Goal: Information Seeking & Learning: Learn about a topic

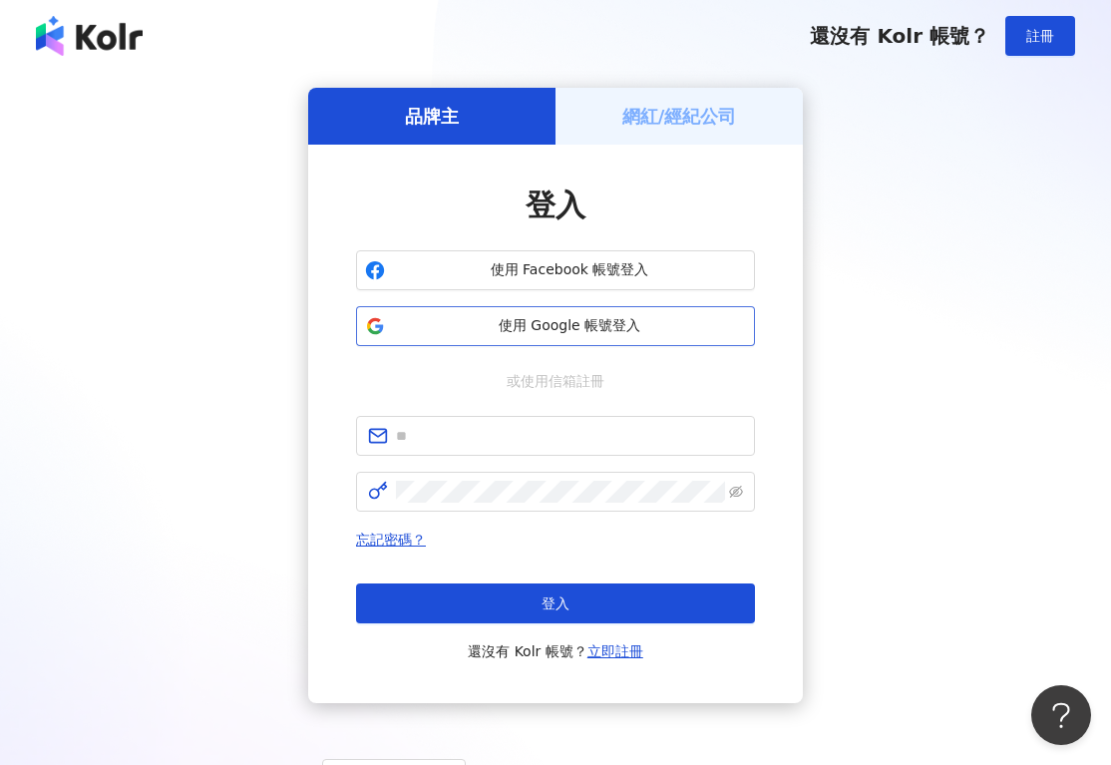
click at [535, 309] on button "使用 Google 帳號登入" at bounding box center [555, 326] width 399 height 40
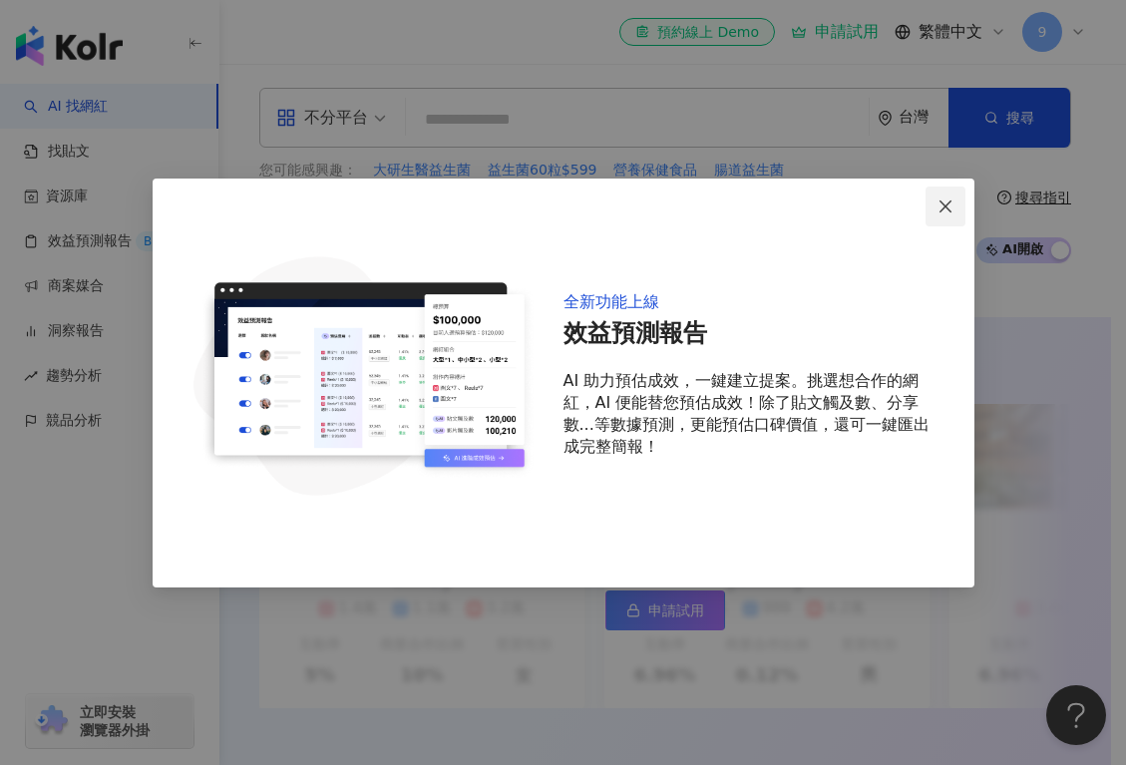
click at [941, 199] on icon "close" at bounding box center [945, 206] width 16 height 16
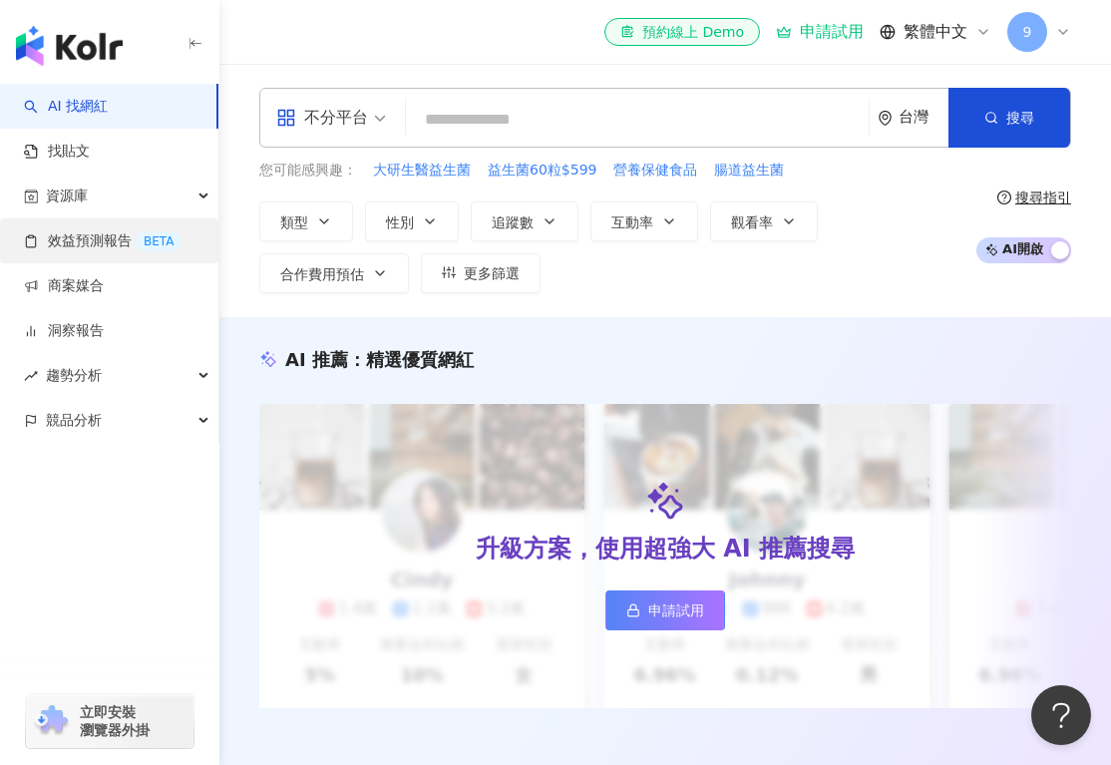
click at [55, 250] on link "效益預測報告 BETA" at bounding box center [103, 241] width 158 height 20
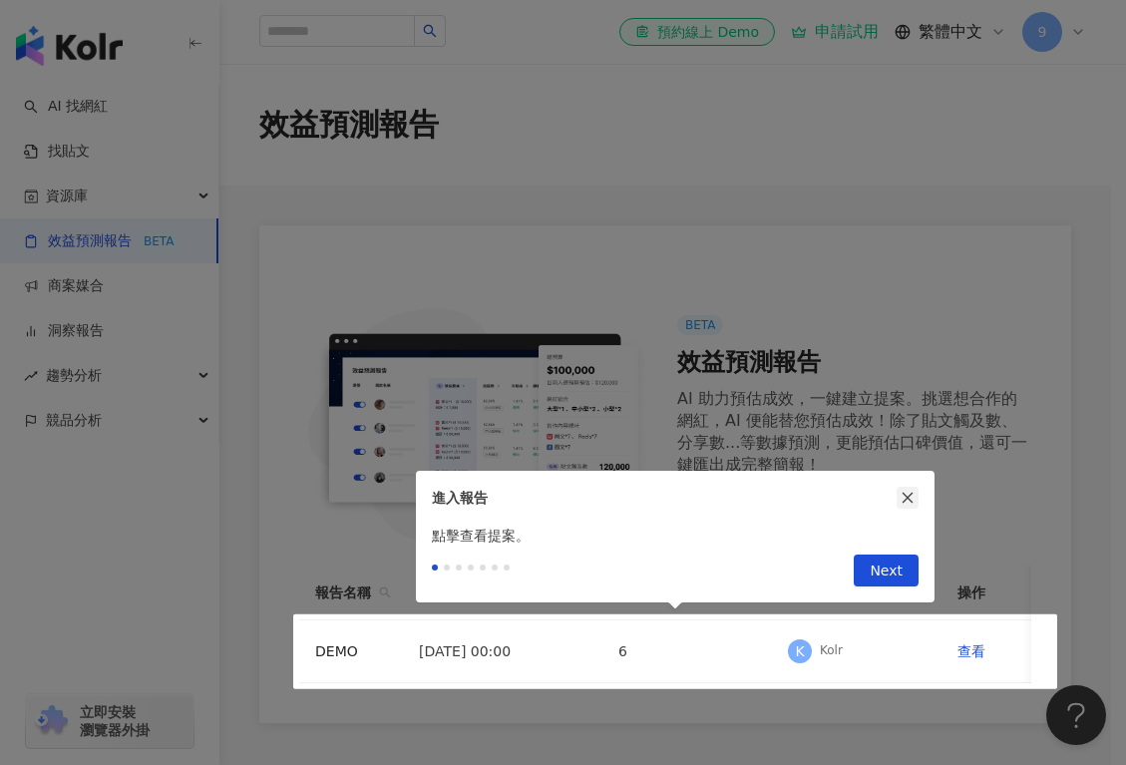
click at [907, 497] on icon "close" at bounding box center [907, 498] width 14 height 14
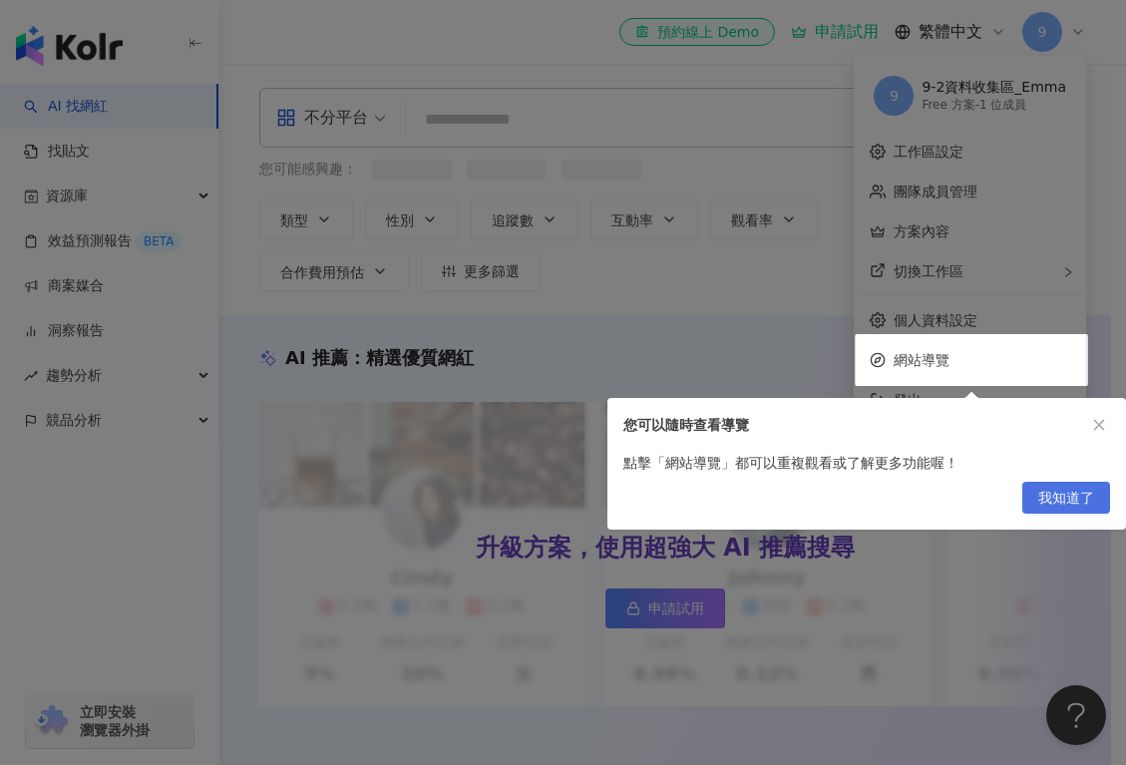
click at [1061, 495] on span "我知道了" at bounding box center [1066, 499] width 56 height 32
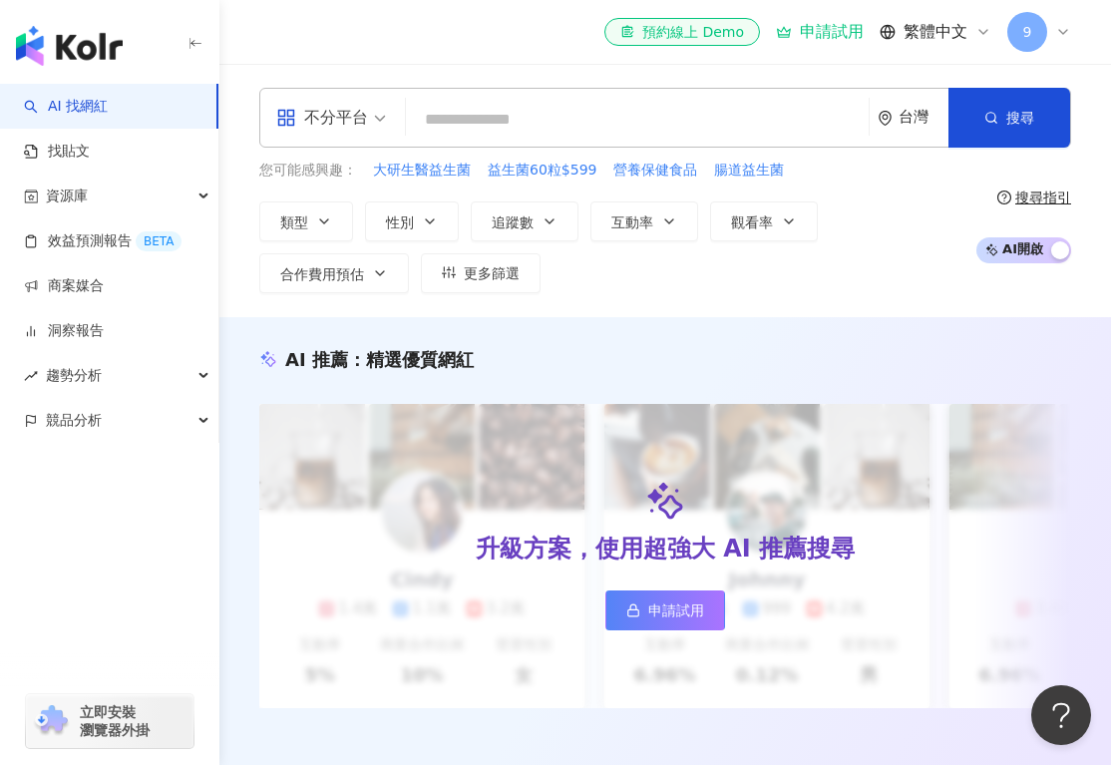
click at [1029, 41] on span "9" at bounding box center [1027, 32] width 9 height 22
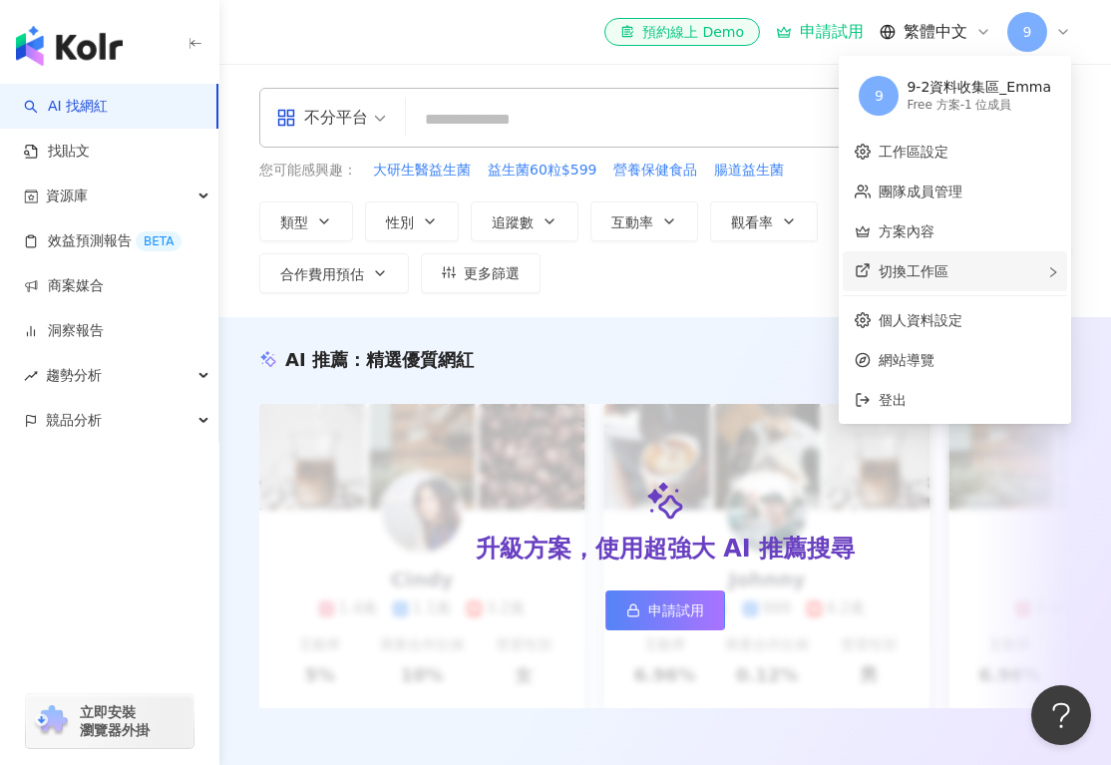
click at [985, 279] on div "切換工作區" at bounding box center [955, 271] width 224 height 40
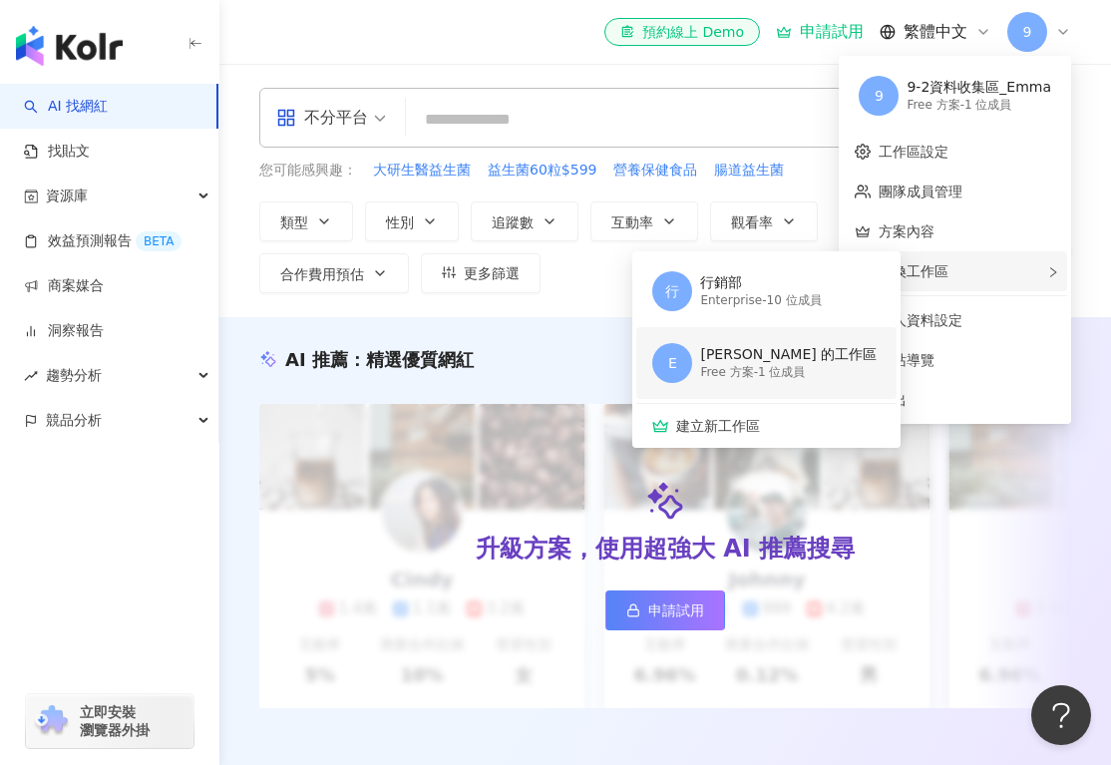
click at [780, 354] on div "[PERSON_NAME] 的工作區" at bounding box center [788, 355] width 176 height 20
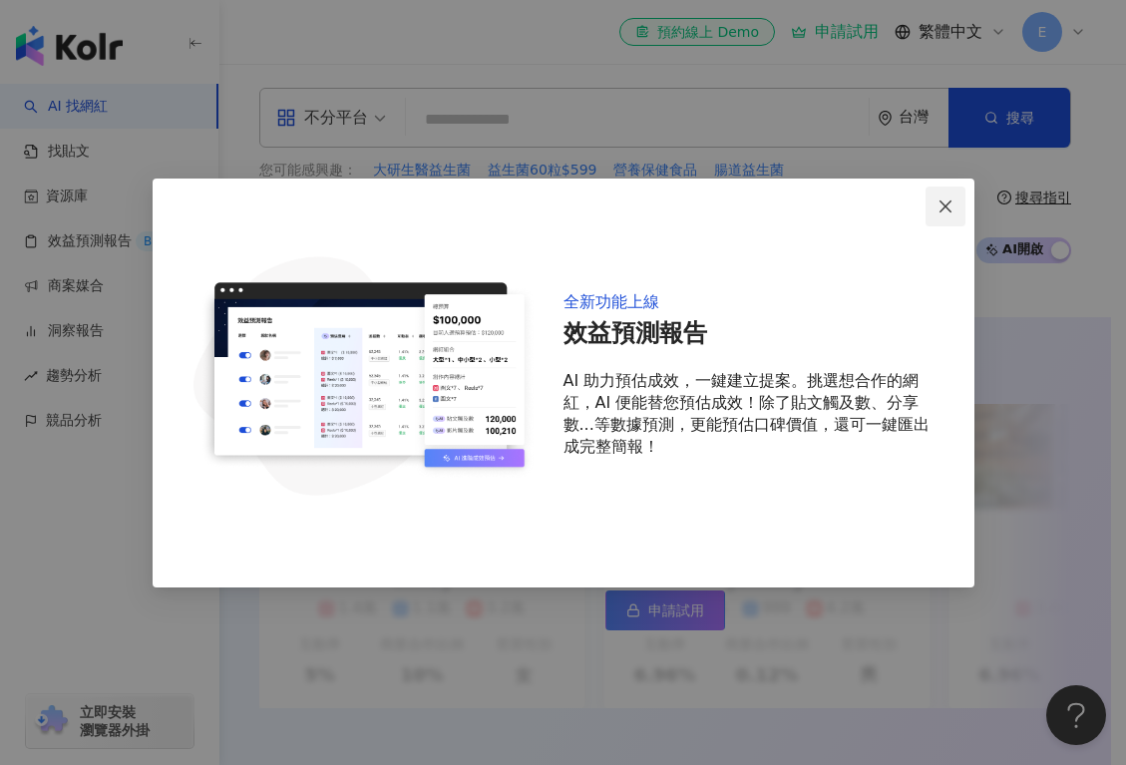
click at [945, 199] on icon "close" at bounding box center [945, 206] width 16 height 16
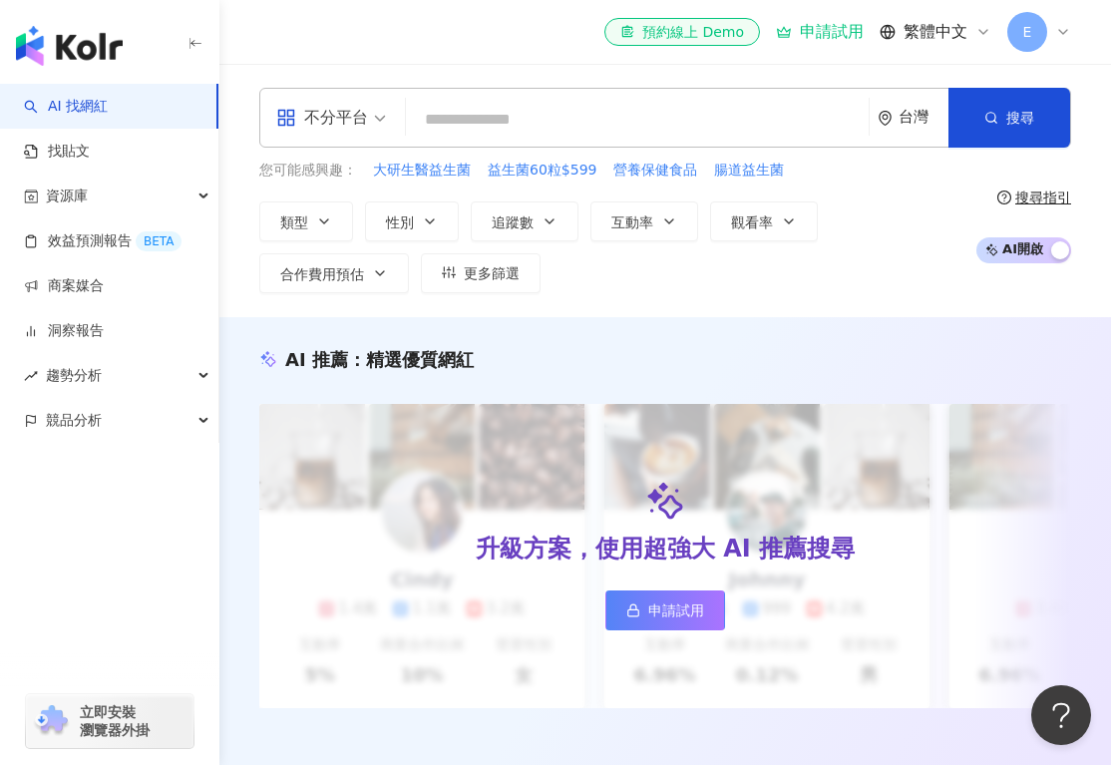
click at [99, 113] on link "AI 找網紅" at bounding box center [66, 107] width 84 height 20
click at [644, 176] on span "營養保健食品" at bounding box center [655, 171] width 84 height 20
type input "******"
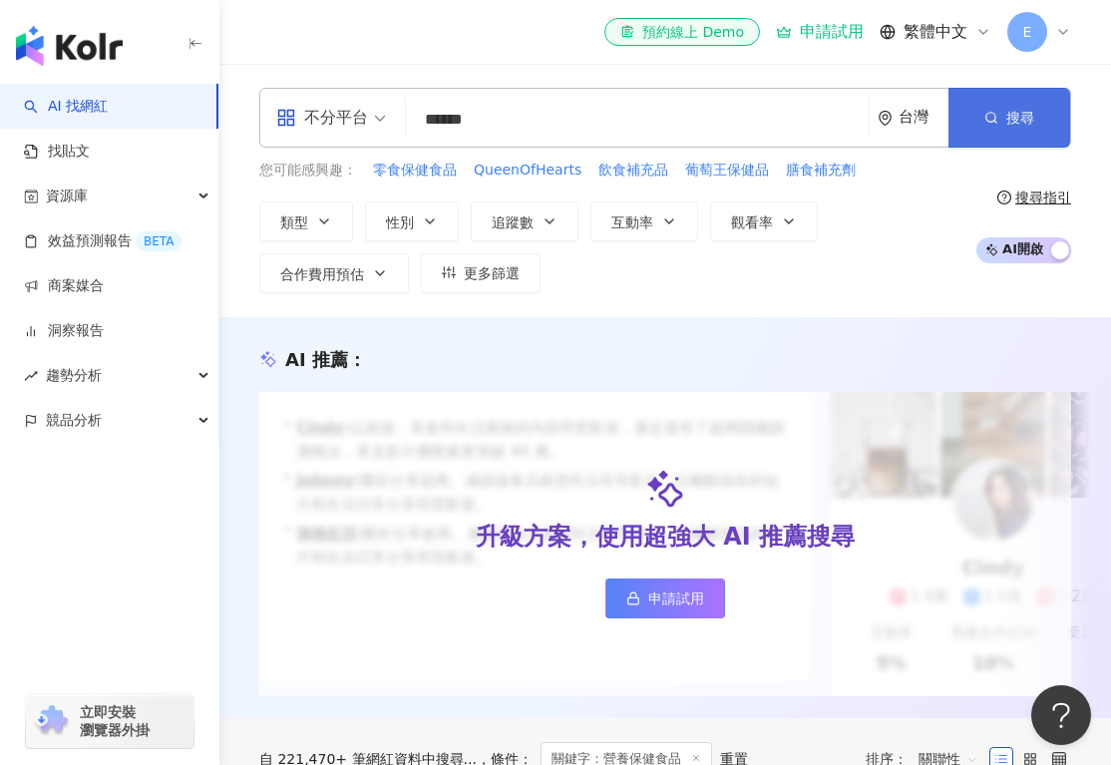
click at [1013, 111] on span "搜尋" at bounding box center [1020, 118] width 28 height 16
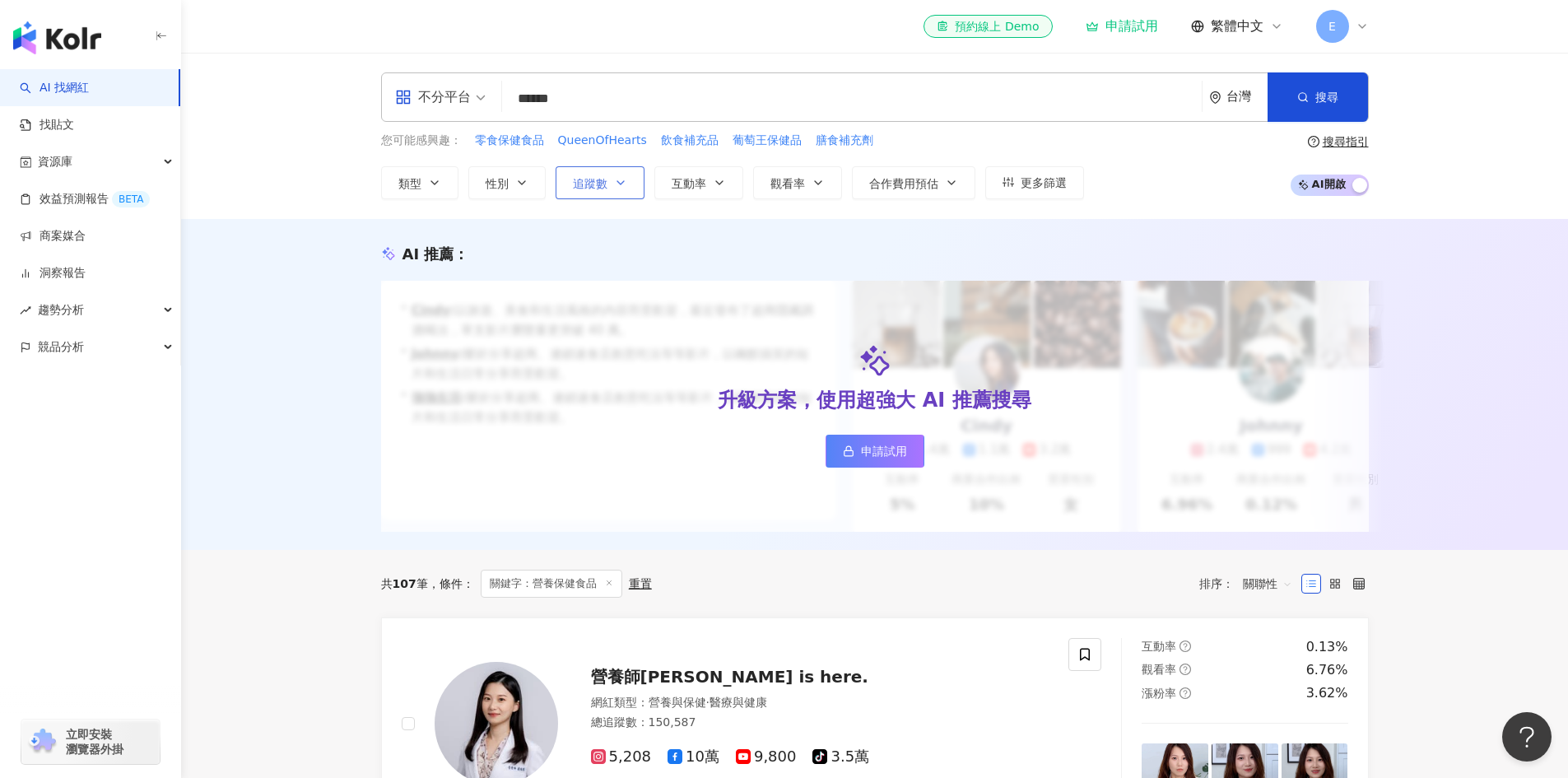
click at [620, 186] on icon "button" at bounding box center [621, 183] width 13 height 13
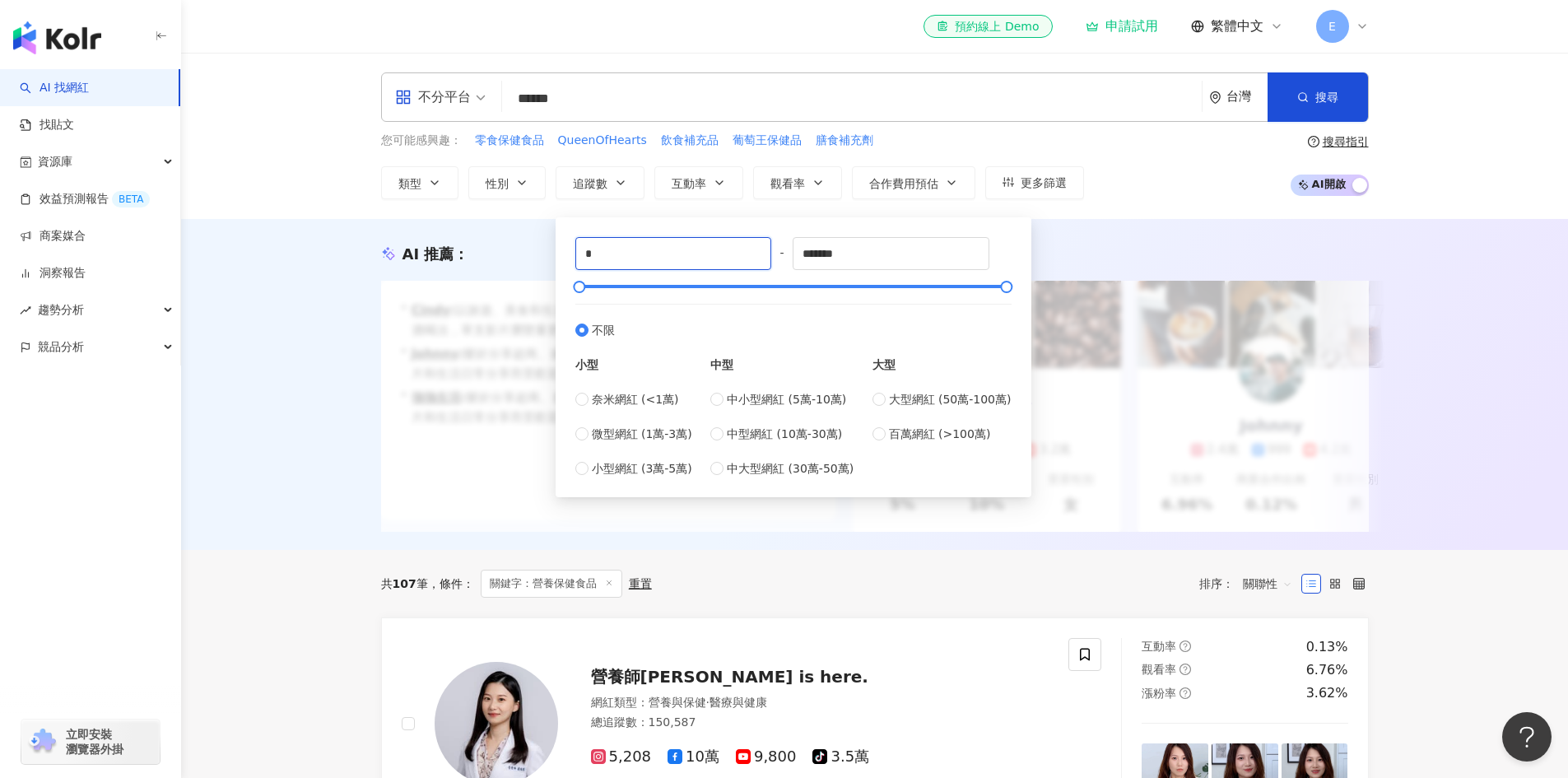
drag, startPoint x: 585, startPoint y: 269, endPoint x: 309, endPoint y: 279, distance: 276.2
type input "*****"
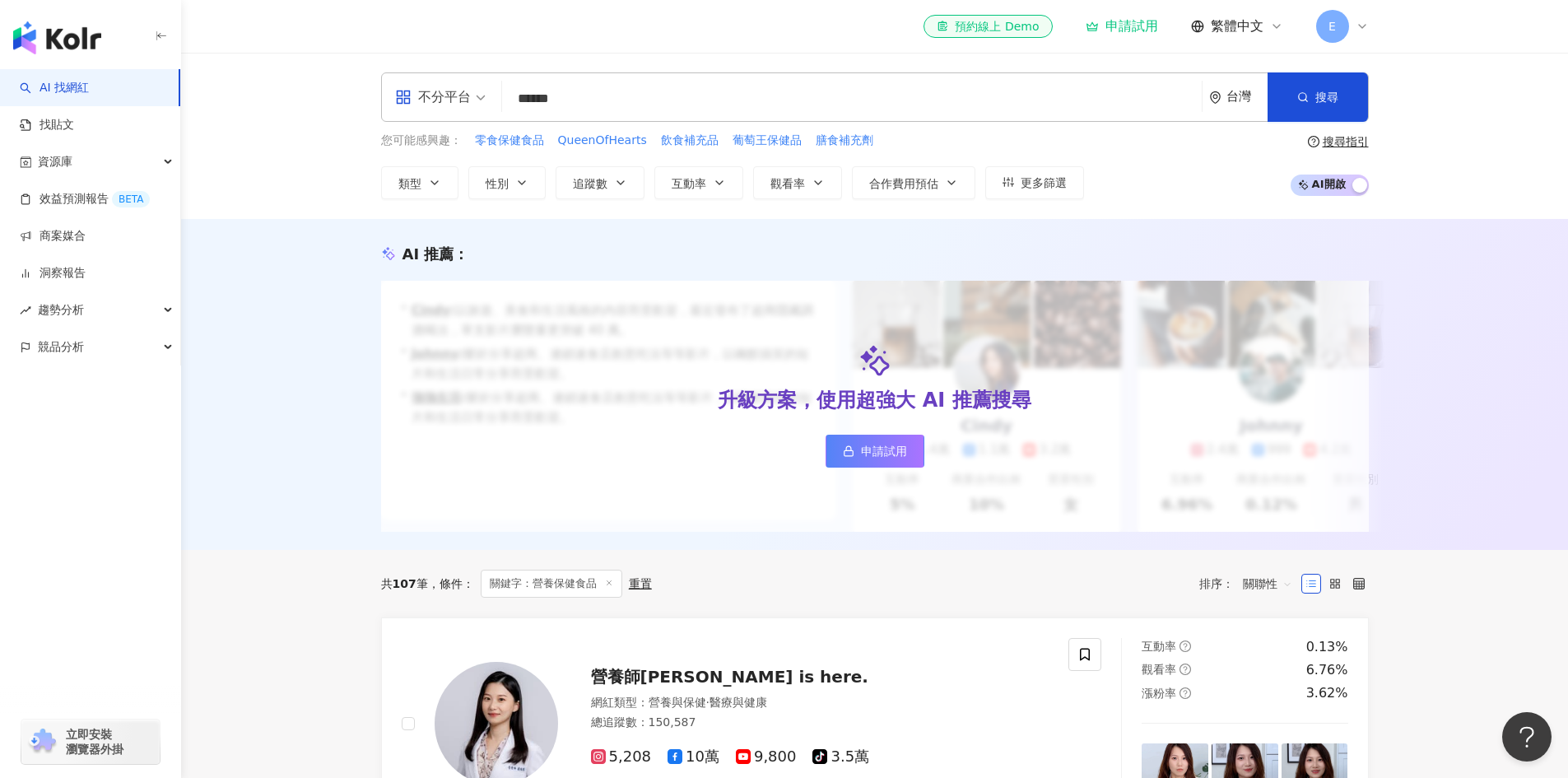
click at [917, 410] on div "AI 推薦 ： 升級方案，使用超強大 AI 推薦搜尋 申請試用 • [PERSON_NAME] : 以旅遊、美食和生活風格的內容而受歡迎，最近發布了超商隱藏調…" at bounding box center [874, 384] width 1387 height 331
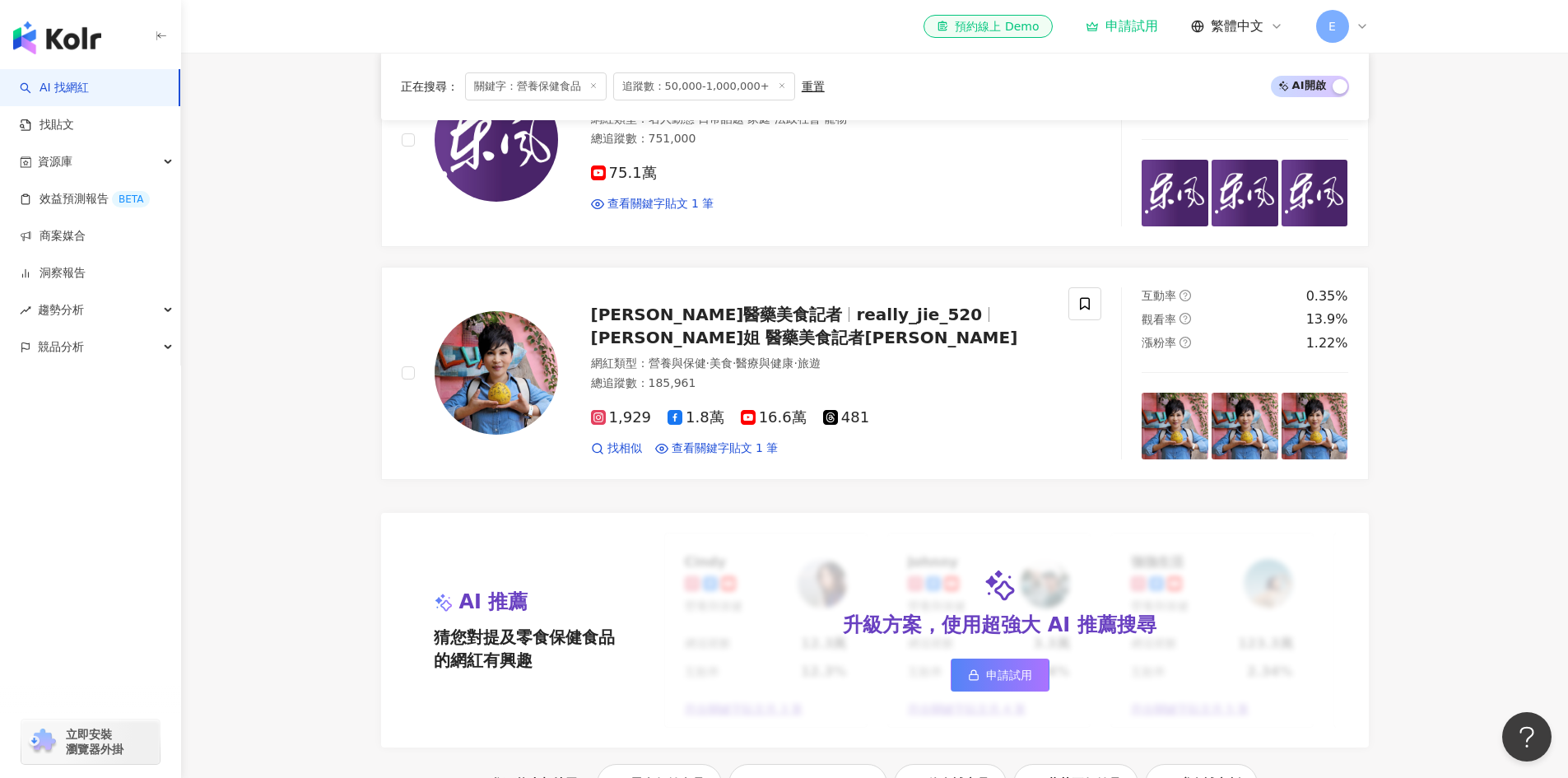
scroll to position [1070, 0]
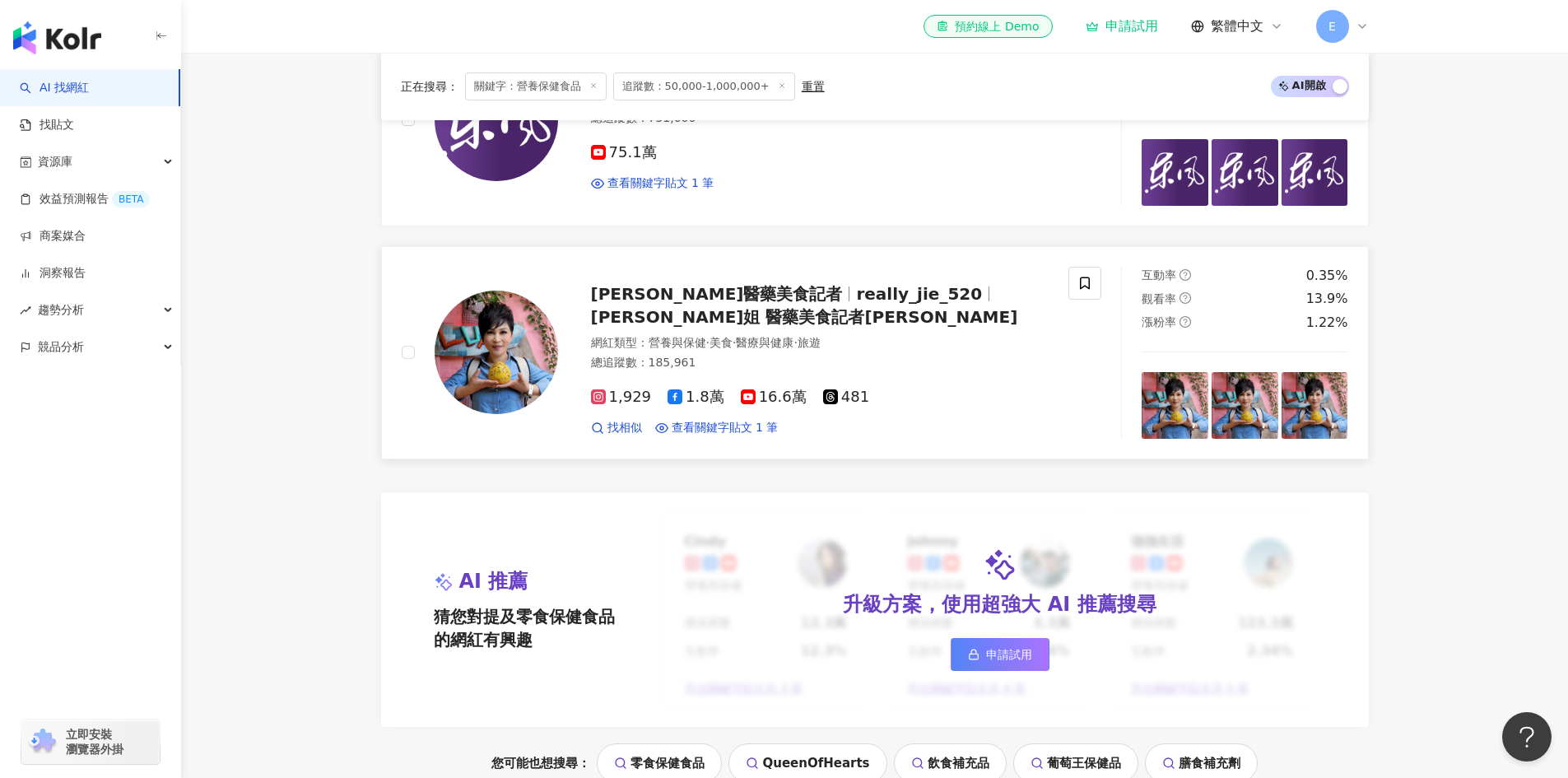
click at [856, 296] on span "really_jie_520" at bounding box center [919, 294] width 126 height 20
